Goal: Task Accomplishment & Management: Use online tool/utility

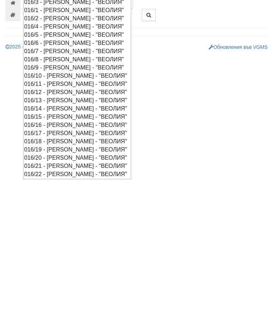
click at [62, 203] on div "016/16 - [PERSON_NAME] - "ВЕОЛИЯ"" at bounding box center [77, 207] width 106 height 8
type input "016/16 - [PERSON_NAME] - "ВЕОЛИЯ""
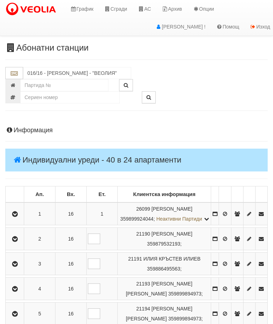
click at [18, 241] on icon "button" at bounding box center [15, 238] width 9 height 5
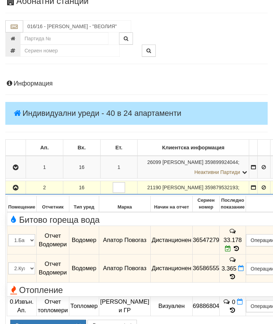
scroll to position [46, 0]
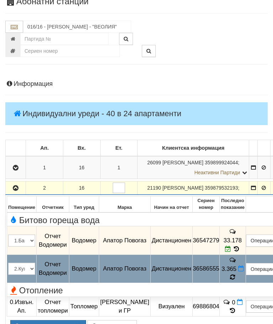
click at [236, 274] on icon at bounding box center [232, 277] width 5 height 6
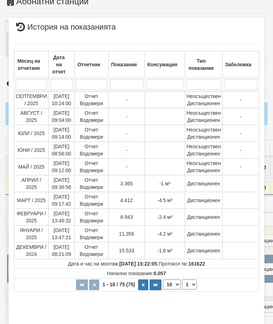
scroll to position [240, 0]
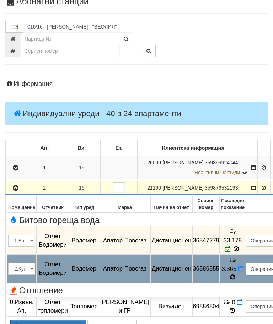
click at [237, 273] on icon at bounding box center [233, 277] width 8 height 8
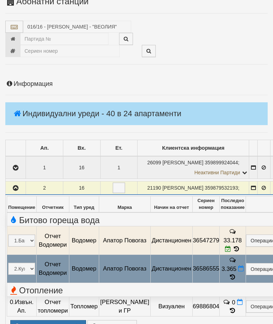
select select "10"
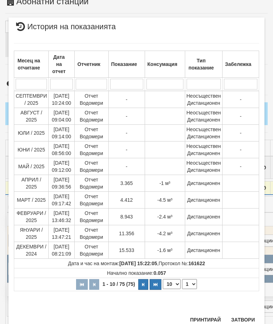
scroll to position [456, 0]
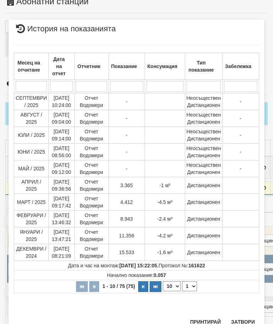
click at [192, 286] on select "1 2 3 4 5 6 7 8" at bounding box center [189, 286] width 15 height 10
select select "3"
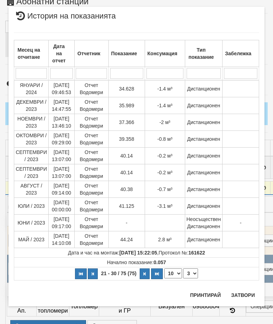
scroll to position [0, 0]
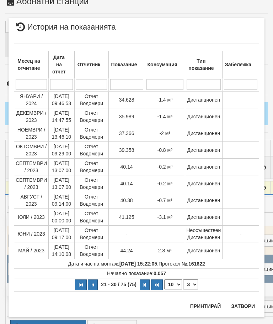
click at [239, 310] on button "Затвори" at bounding box center [243, 305] width 32 height 11
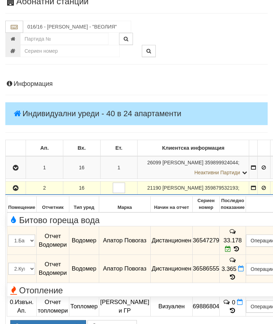
click at [0, 0] on button "Редакция / Протокол" at bounding box center [0, 0] width 0 height 0
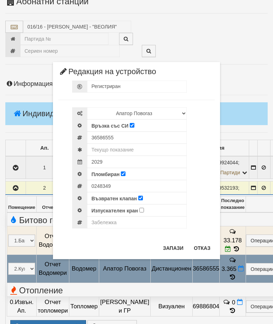
click at [199, 245] on button "Отказ" at bounding box center [202, 247] width 25 height 11
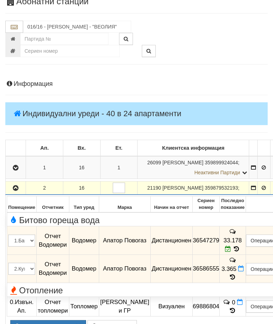
click at [49, 321] on button "Констативни протоколи ( 8 )" at bounding box center [48, 326] width 76 height 12
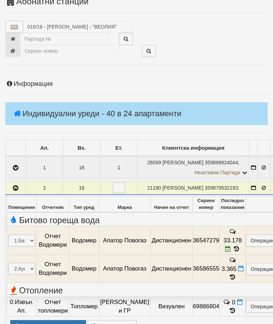
select select "10"
select select "1"
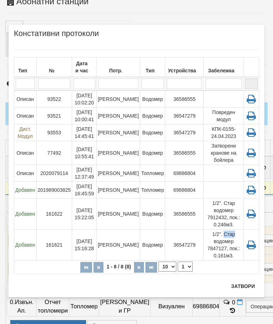
scroll to position [73, 0]
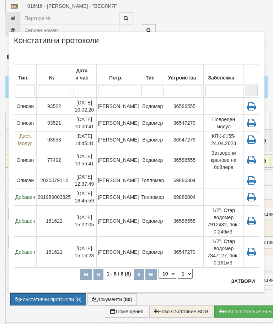
click at [239, 43] on div "Констативни протоколи" at bounding box center [137, 43] width 246 height 12
click at [236, 279] on button "Затвори" at bounding box center [243, 280] width 32 height 11
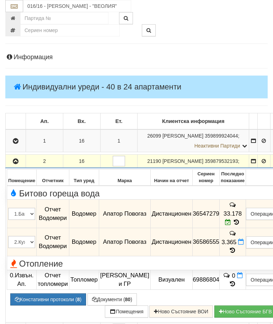
click at [108, 297] on button "Документи ( 80 )" at bounding box center [112, 299] width 49 height 12
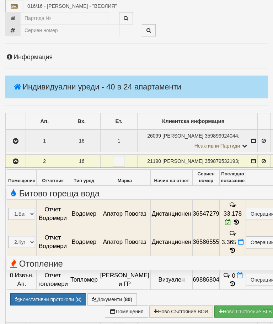
select select "10"
select select "1"
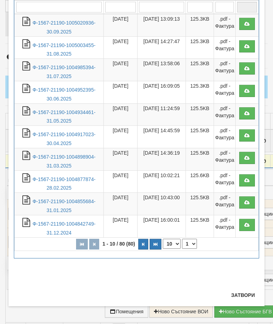
scroll to position [71, 0]
click at [240, 295] on button "Затвори" at bounding box center [243, 294] width 32 height 11
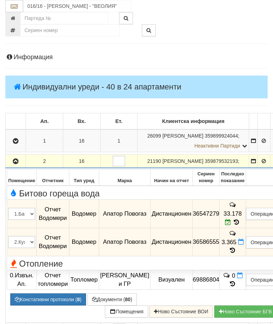
click at [104, 293] on button "Документи ( 80 )" at bounding box center [112, 299] width 49 height 12
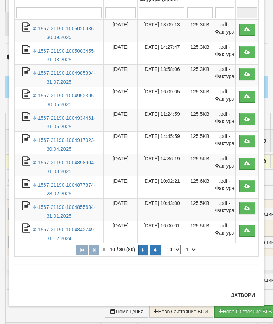
scroll to position [66, 0]
click at [241, 296] on button "Затвори" at bounding box center [243, 294] width 32 height 11
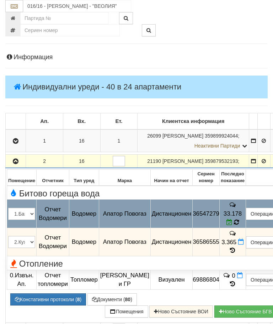
click at [240, 222] on icon at bounding box center [236, 221] width 7 height 7
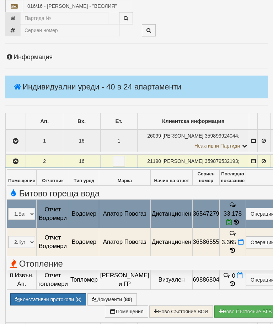
select select "10"
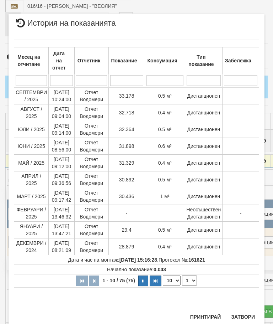
scroll to position [458, 0]
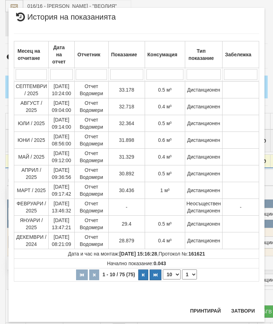
click at [192, 276] on select "1 2 3 4 5 6 7 8" at bounding box center [189, 274] width 15 height 10
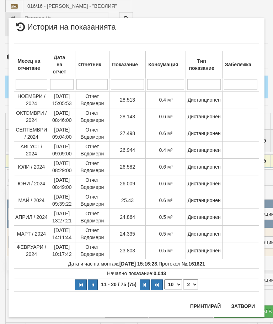
scroll to position [0, 0]
click at [191, 286] on select "1 2 3 4 5 6 7 8" at bounding box center [190, 284] width 15 height 10
select select "1"
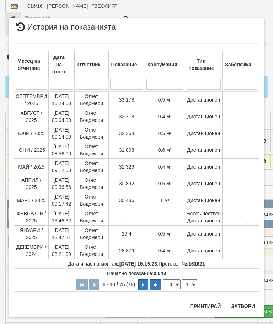
click at [242, 302] on button "Затвори" at bounding box center [243, 305] width 32 height 11
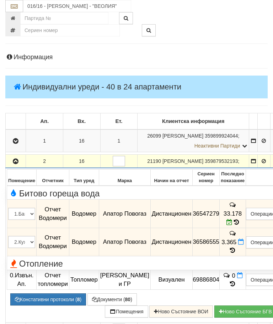
click at [15, 164] on icon "button" at bounding box center [15, 161] width 9 height 5
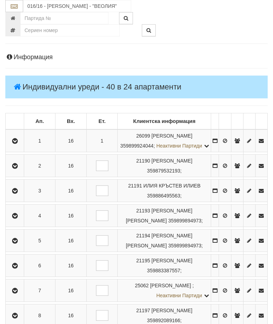
click at [9, 171] on button "button" at bounding box center [15, 165] width 16 height 11
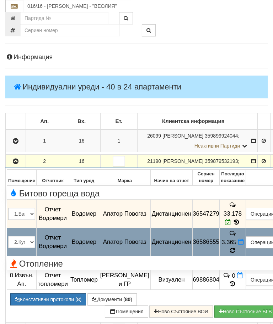
click at [236, 247] on icon at bounding box center [233, 250] width 6 height 7
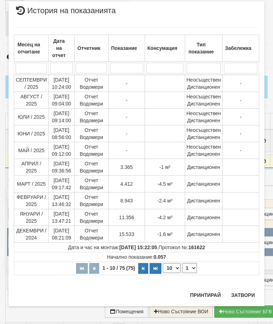
scroll to position [557, 0]
click at [243, 293] on button "Затвори" at bounding box center [243, 294] width 32 height 11
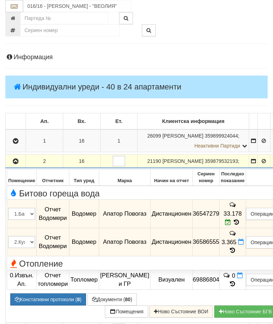
click at [55, 293] on button "Констативни протоколи ( 8 )" at bounding box center [48, 299] width 76 height 12
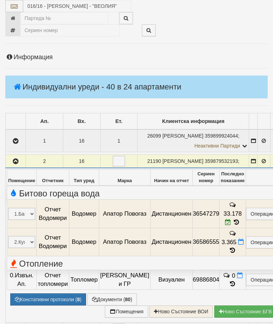
select select "10"
select select "1"
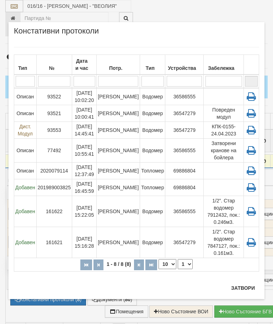
click at [117, 150] on td "[PERSON_NAME]" at bounding box center [118, 151] width 43 height 24
click at [116, 132] on td "[PERSON_NAME]" at bounding box center [118, 130] width 43 height 17
click at [118, 111] on td "[PERSON_NAME]" at bounding box center [118, 113] width 43 height 17
click at [247, 286] on button "Затвори" at bounding box center [243, 287] width 32 height 11
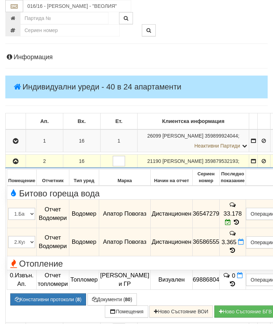
click at [14, 166] on button "button" at bounding box center [16, 161] width 18 height 11
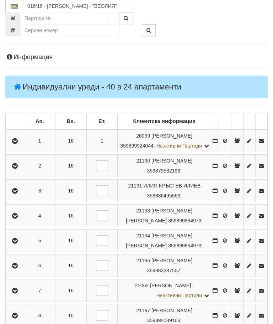
click at [15, 167] on td at bounding box center [15, 166] width 19 height 22
click at [17, 168] on icon "button" at bounding box center [15, 165] width 9 height 5
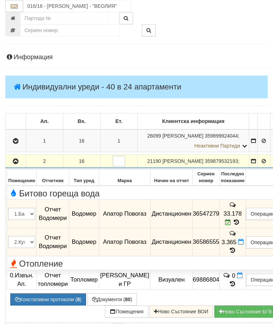
click at [239, 243] on icon at bounding box center [242, 242] width 6 height 6
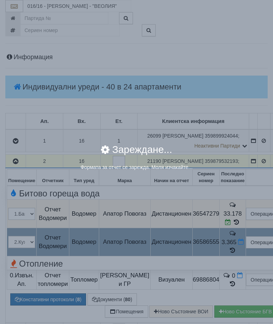
select select "8ac75930-9bfd-e511-80be-8d5a1dced85a"
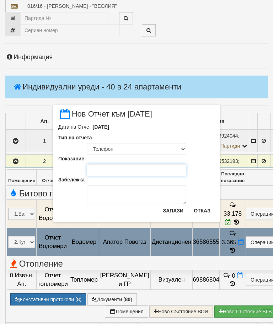
click at [95, 173] on input "Показание" at bounding box center [137, 170] width 100 height 12
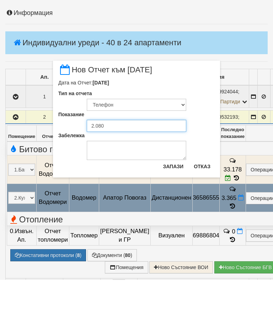
type input "2.080"
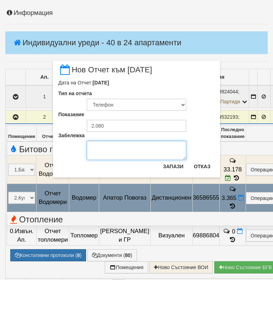
click at [97, 185] on textarea "Забележка" at bounding box center [137, 194] width 100 height 19
type textarea "[DATE] водомера връща снимка [PERSON_NAME]"
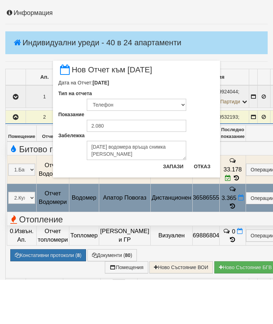
click at [172, 205] on button "Запази" at bounding box center [173, 210] width 29 height 11
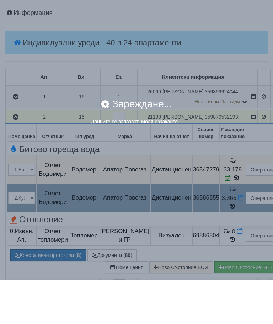
scroll to position [117, 0]
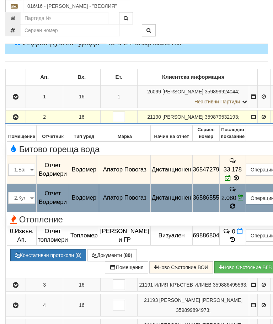
click at [236, 202] on icon at bounding box center [233, 205] width 7 height 7
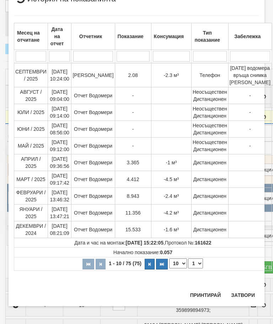
scroll to position [640, 0]
click at [244, 296] on button "Затвори" at bounding box center [243, 294] width 32 height 11
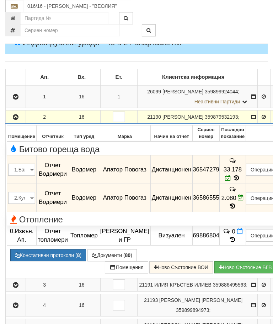
click at [15, 120] on icon "button" at bounding box center [15, 117] width 9 height 5
